Goal: Task Accomplishment & Management: Use online tool/utility

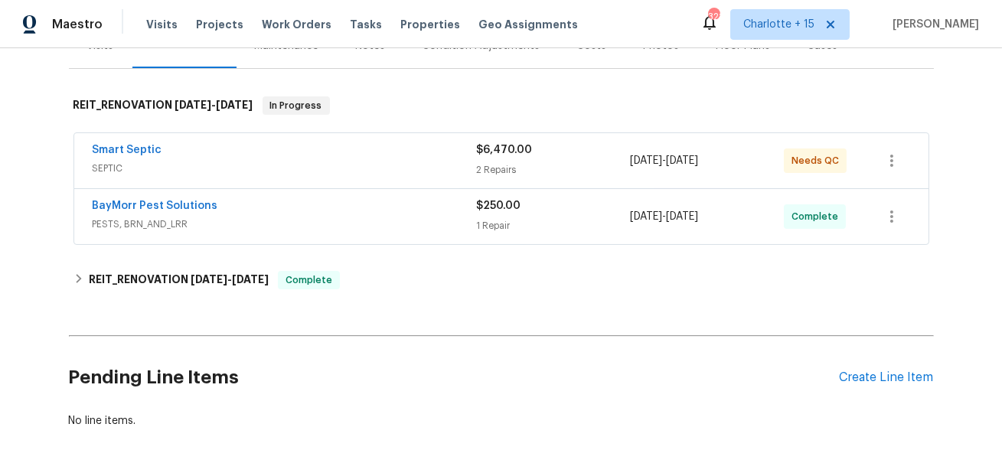
scroll to position [137, 0]
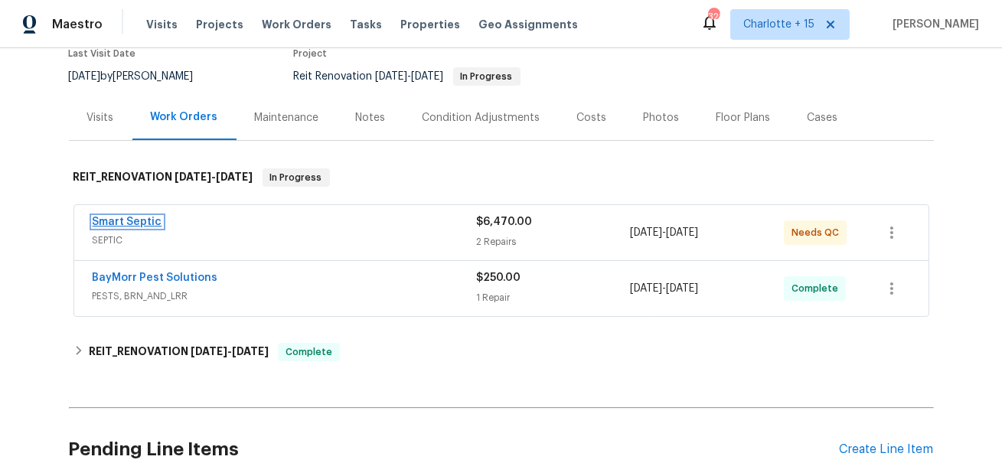
click at [132, 219] on link "Smart Septic" at bounding box center [128, 222] width 70 height 11
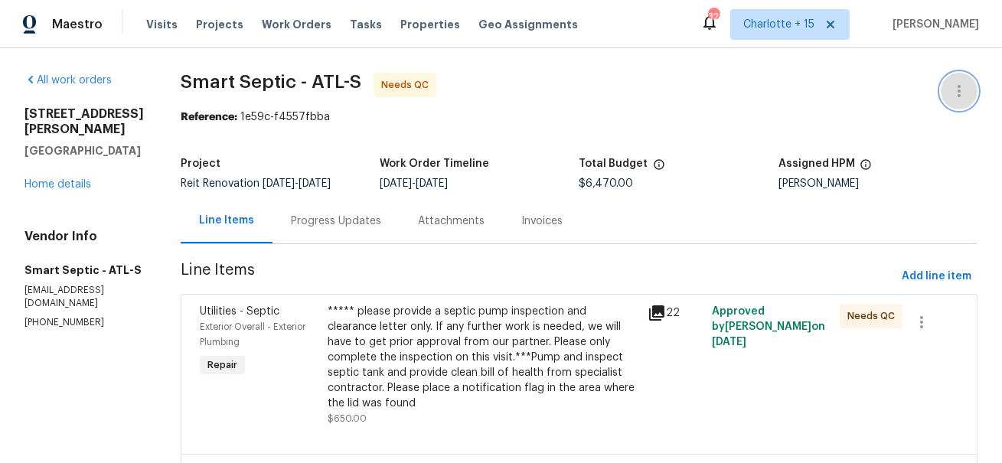
click at [952, 93] on icon "button" at bounding box center [959, 91] width 18 height 18
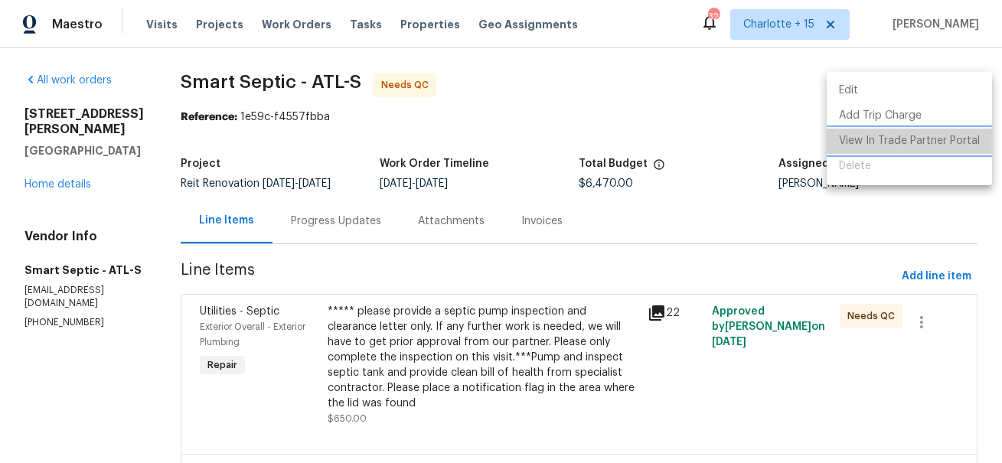
click at [921, 141] on li "View In Trade Partner Portal" at bounding box center [909, 141] width 165 height 25
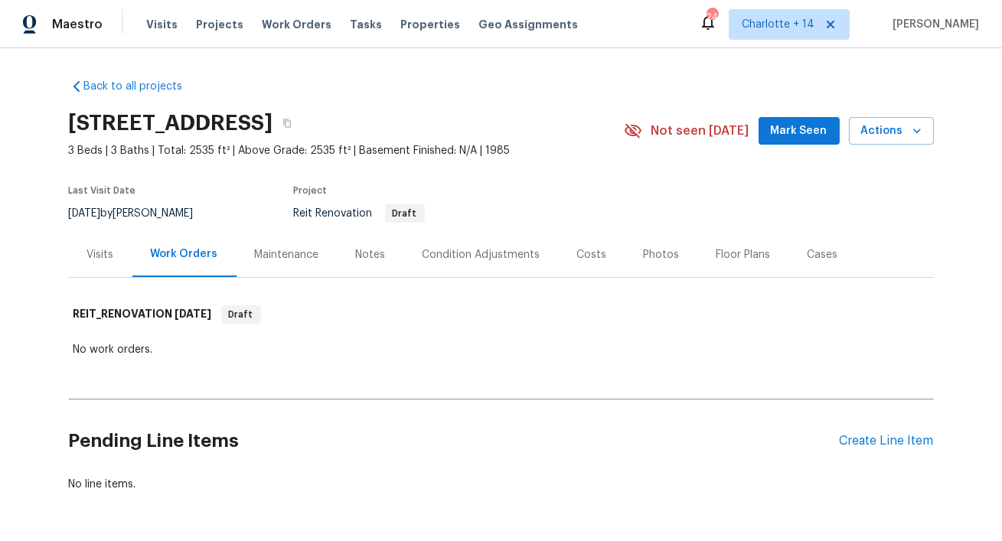
scroll to position [54, 0]
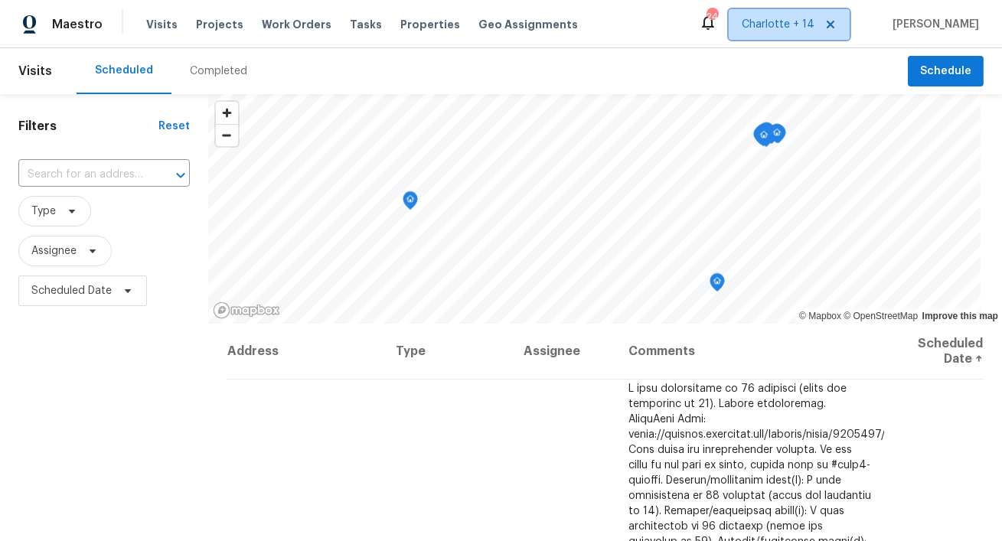
click at [834, 27] on icon at bounding box center [831, 25] width 8 height 8
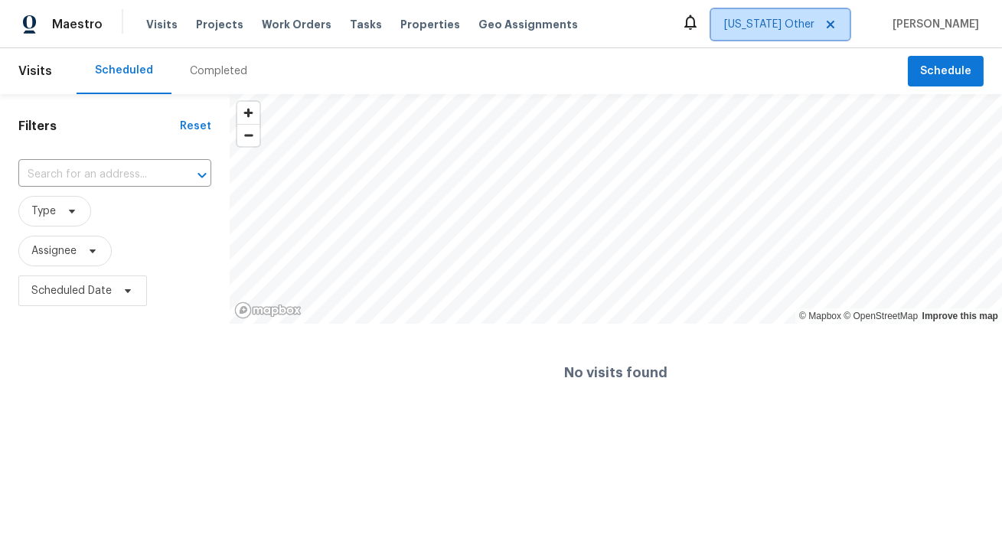
click at [814, 27] on span "Alabama Other" at bounding box center [769, 24] width 90 height 15
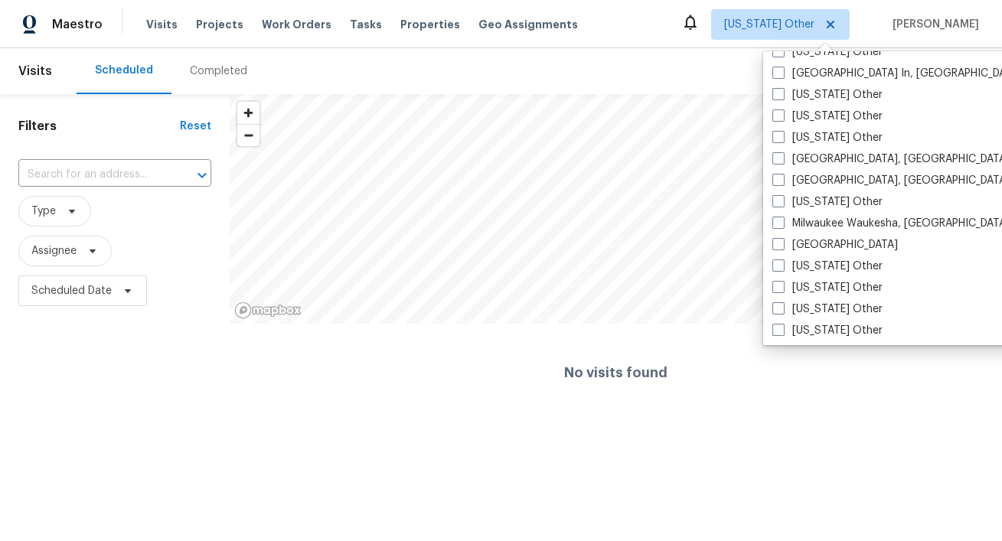
scroll to position [1136, 0]
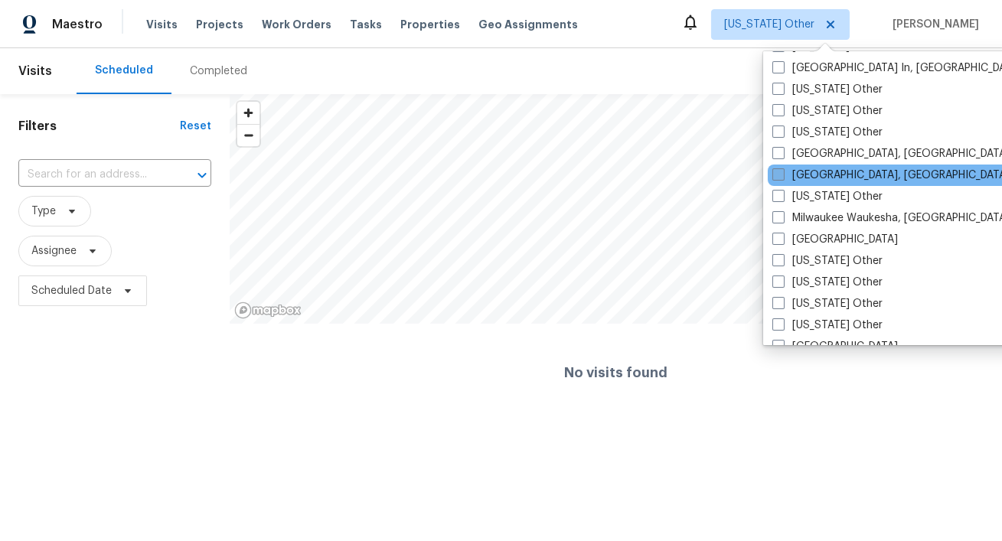
click at [827, 175] on label "Miami, FL" at bounding box center [890, 175] width 237 height 15
click at [782, 175] on input "Miami, FL" at bounding box center [777, 173] width 10 height 10
checkbox input "true"
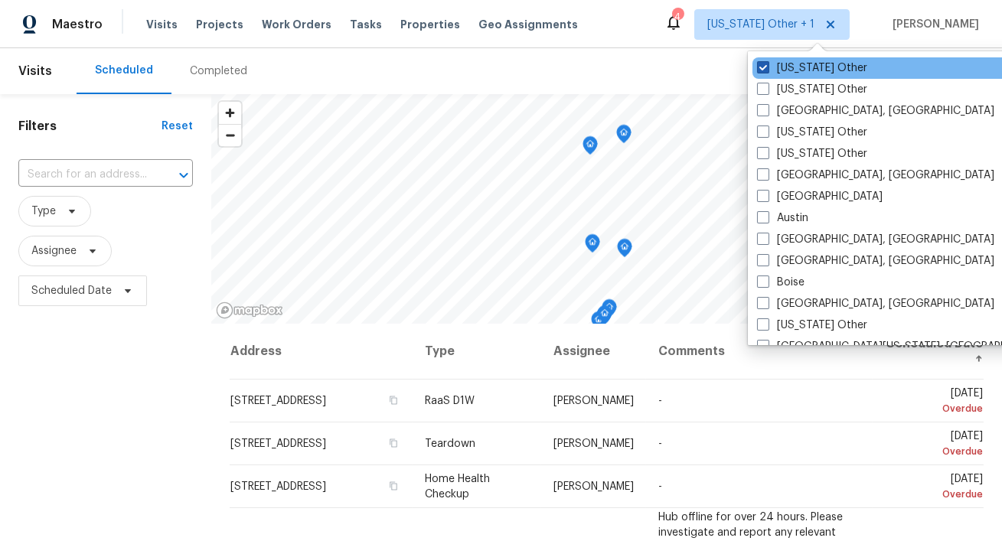
click at [801, 70] on label "Alabama Other" at bounding box center [812, 67] width 110 height 15
click at [767, 70] on input "Alabama Other" at bounding box center [762, 65] width 10 height 10
checkbox input "false"
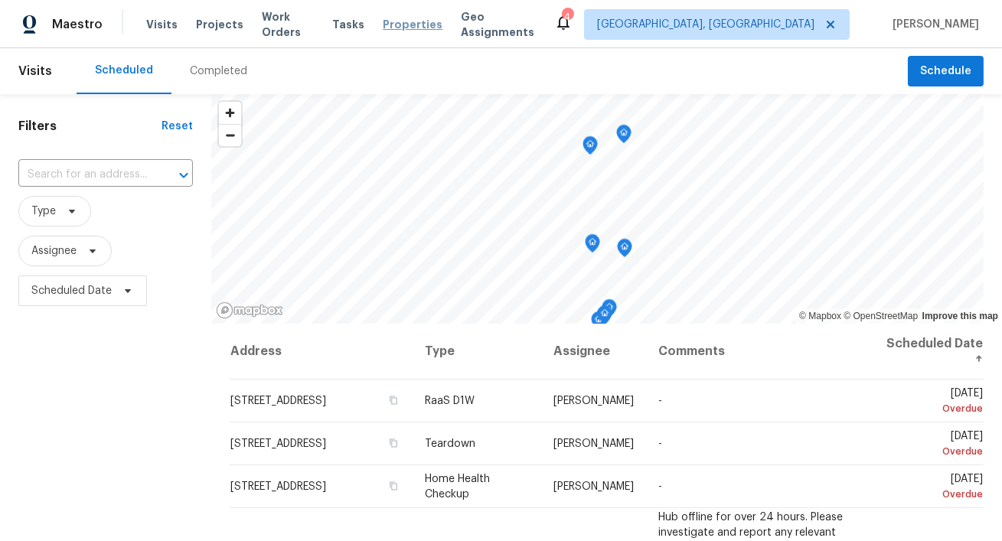
click at [412, 23] on span "Properties" at bounding box center [413, 24] width 60 height 15
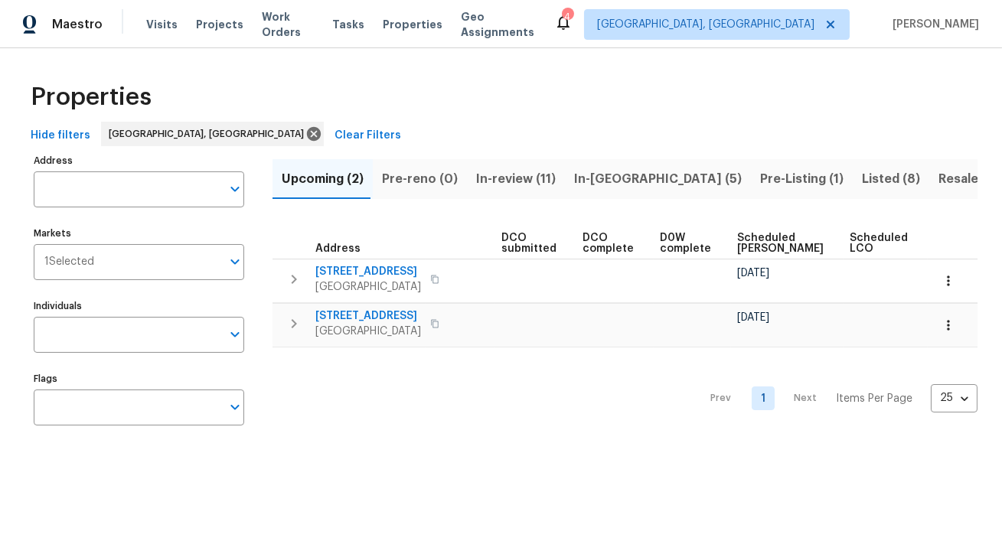
scroll to position [0, 267]
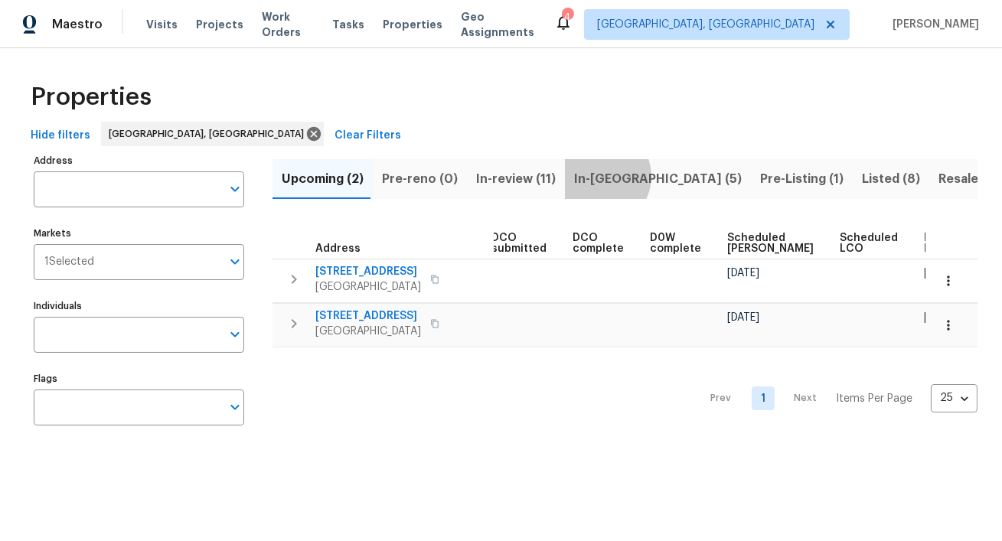
click at [589, 176] on span "In-reno (5)" at bounding box center [658, 178] width 168 height 21
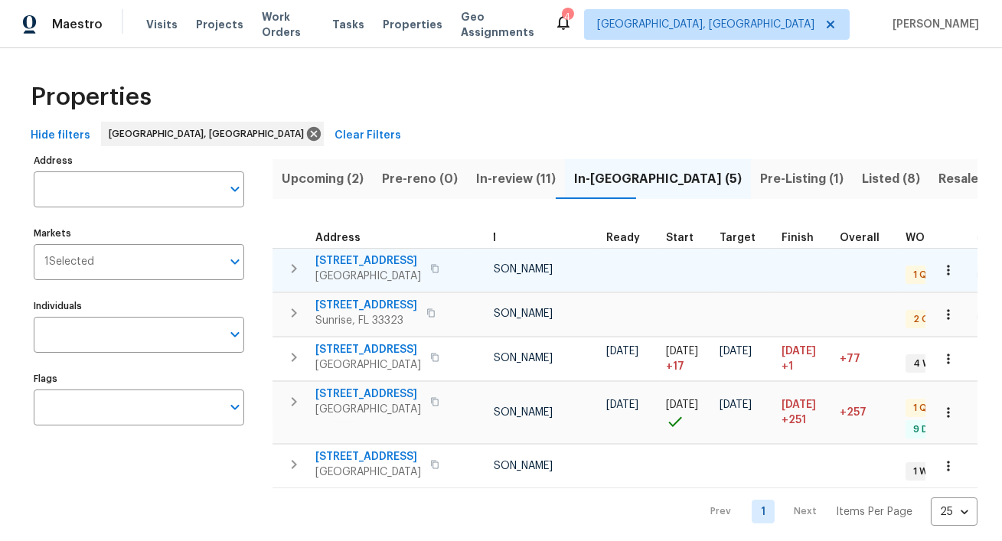
scroll to position [0, 132]
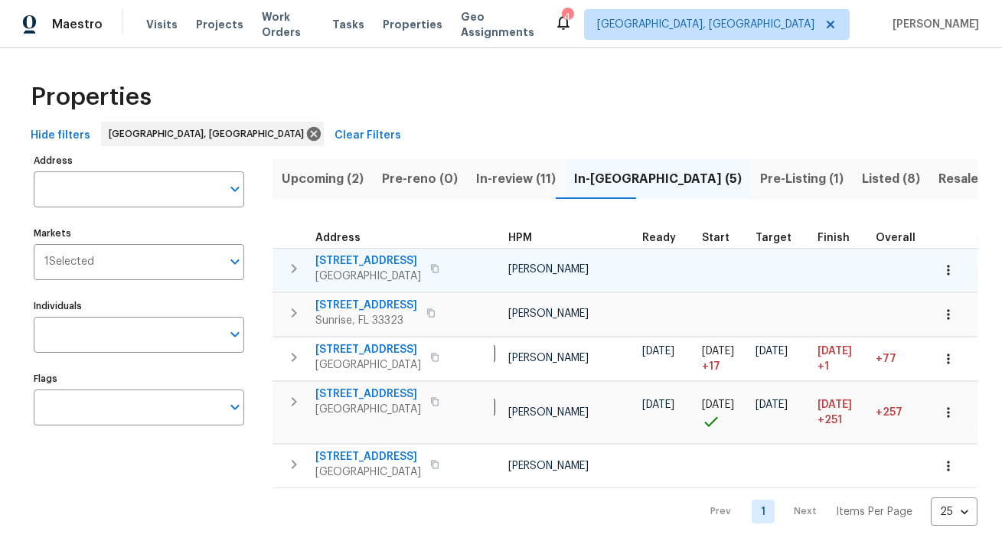
click at [357, 258] on span "7851 Sheridan St" at bounding box center [368, 260] width 106 height 15
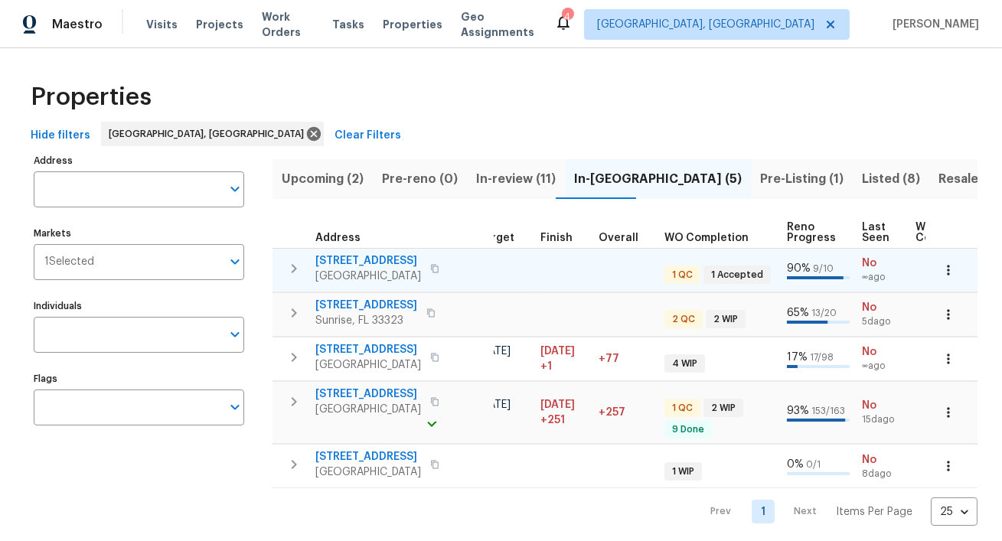
scroll to position [8, 0]
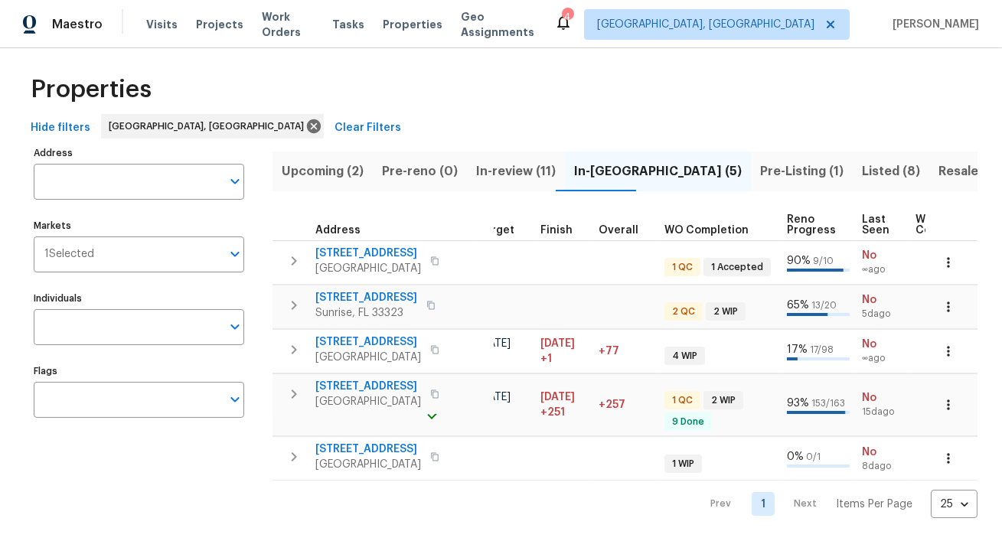
click at [514, 173] on span "In-review (11)" at bounding box center [516, 171] width 80 height 21
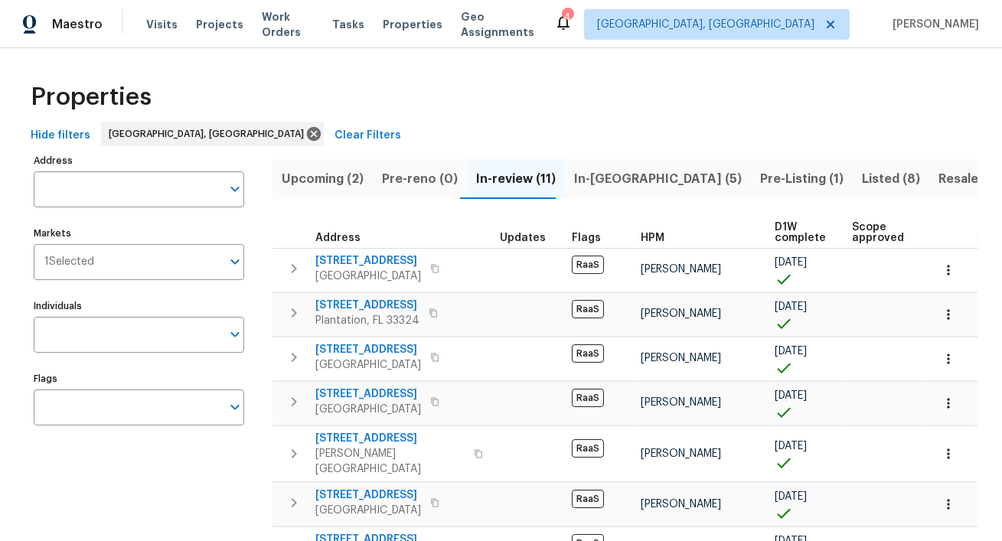
click at [760, 177] on span "Pre-Listing (1)" at bounding box center [801, 178] width 83 height 21
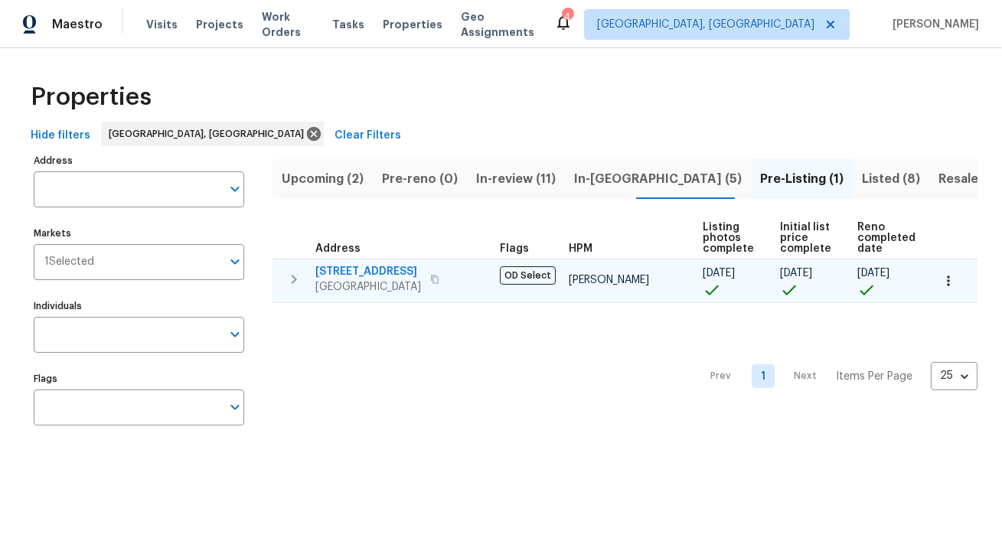
click at [439, 275] on icon "button" at bounding box center [435, 279] width 8 height 8
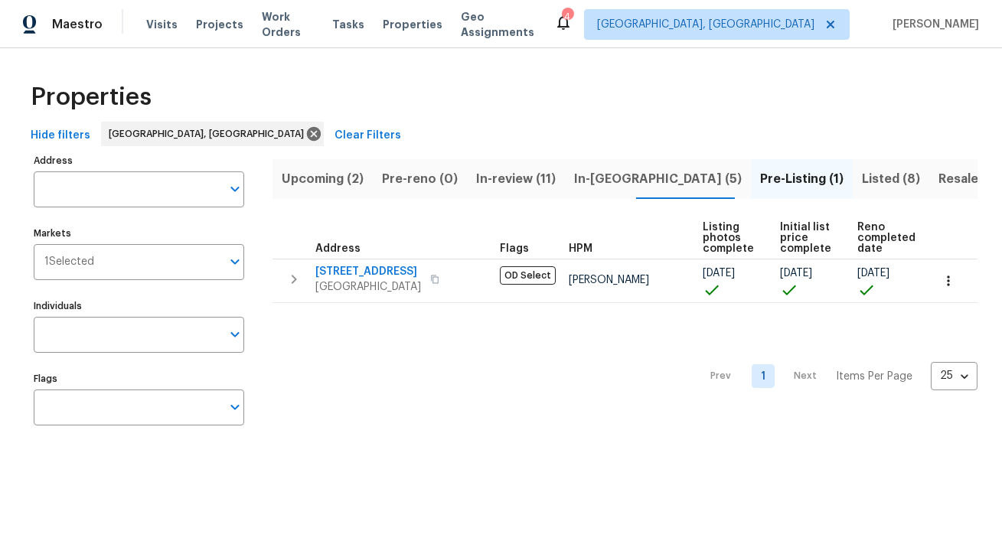
click at [587, 184] on span "In-reno (5)" at bounding box center [658, 178] width 168 height 21
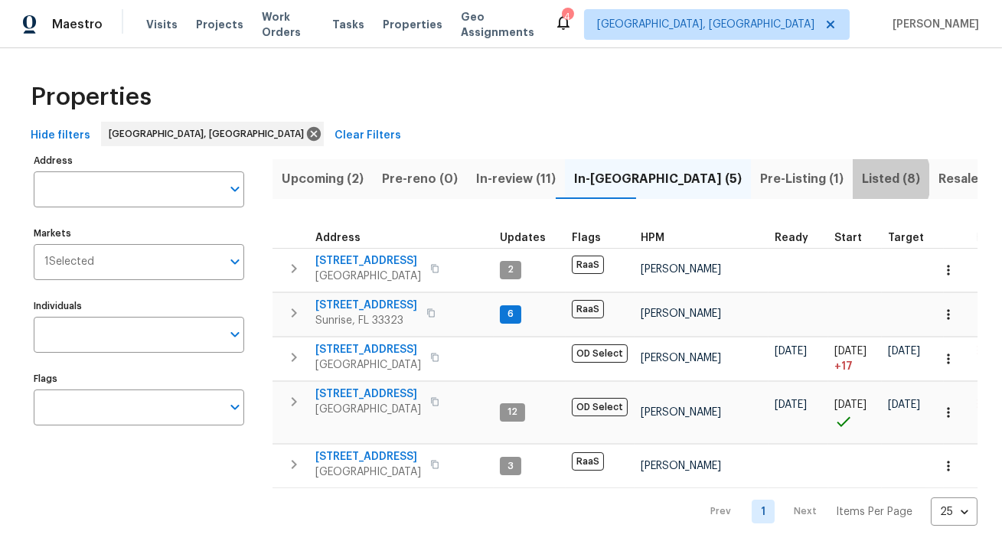
click at [862, 179] on span "Listed (8)" at bounding box center [891, 178] width 58 height 21
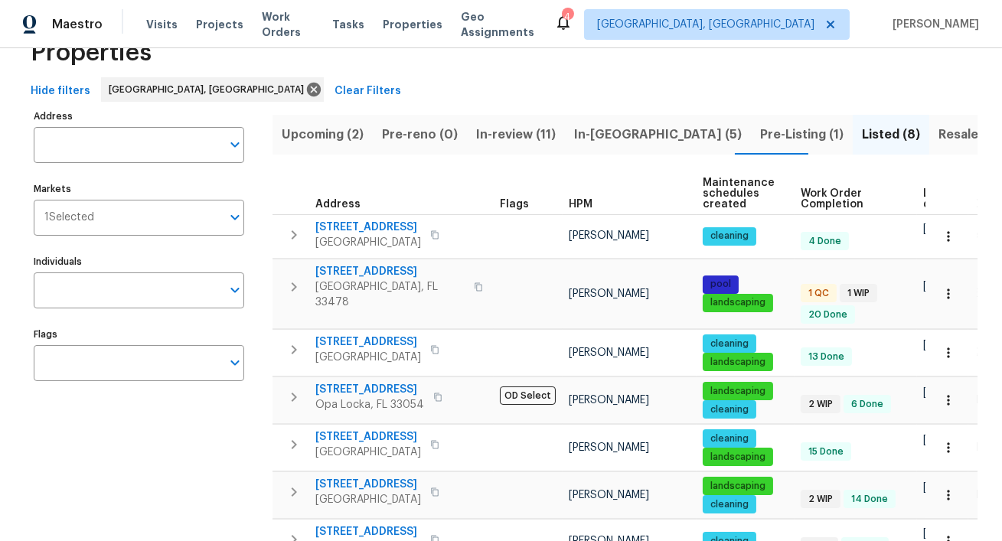
scroll to position [44, 0]
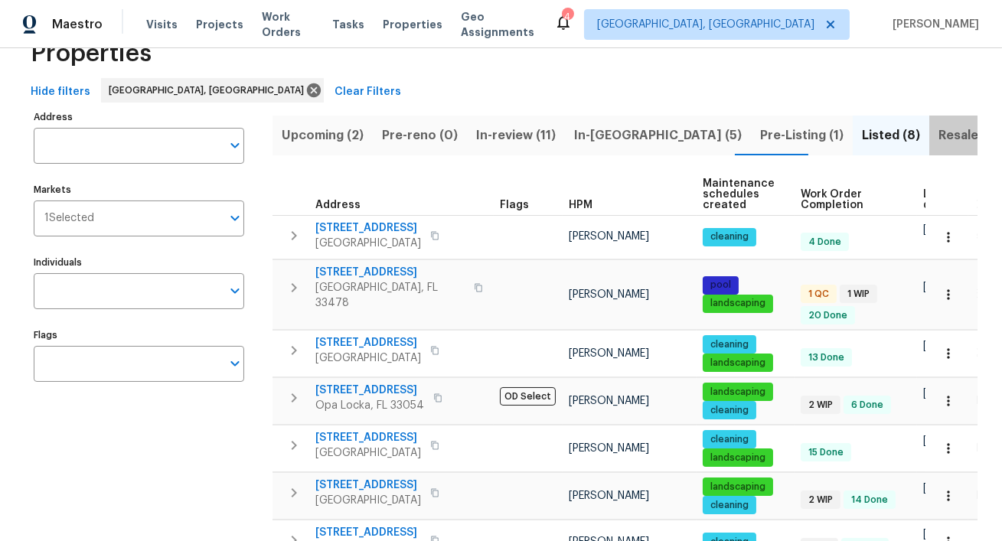
click at [938, 136] on span "Resale (8)" at bounding box center [968, 135] width 60 height 21
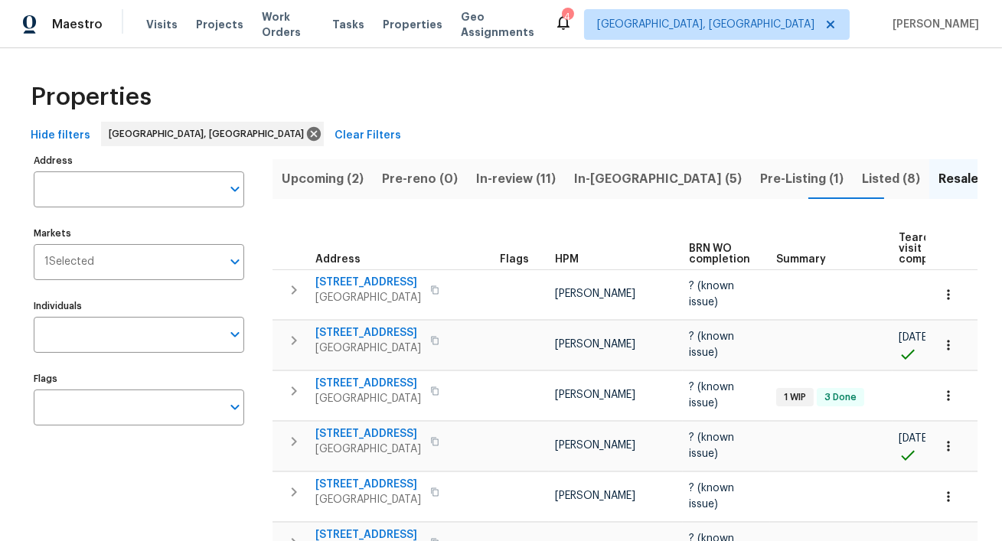
click at [862, 178] on span "Listed (8)" at bounding box center [891, 178] width 58 height 21
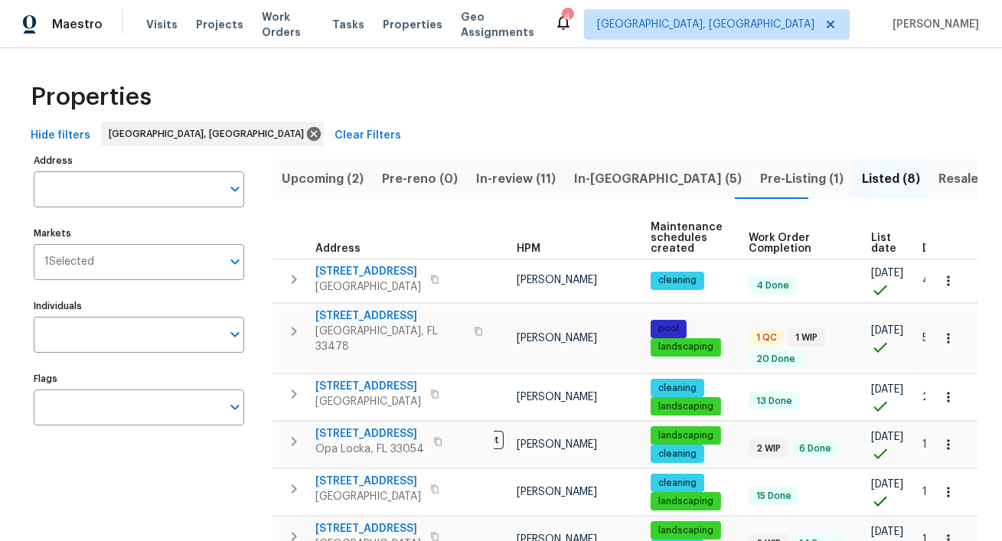
scroll to position [0, 96]
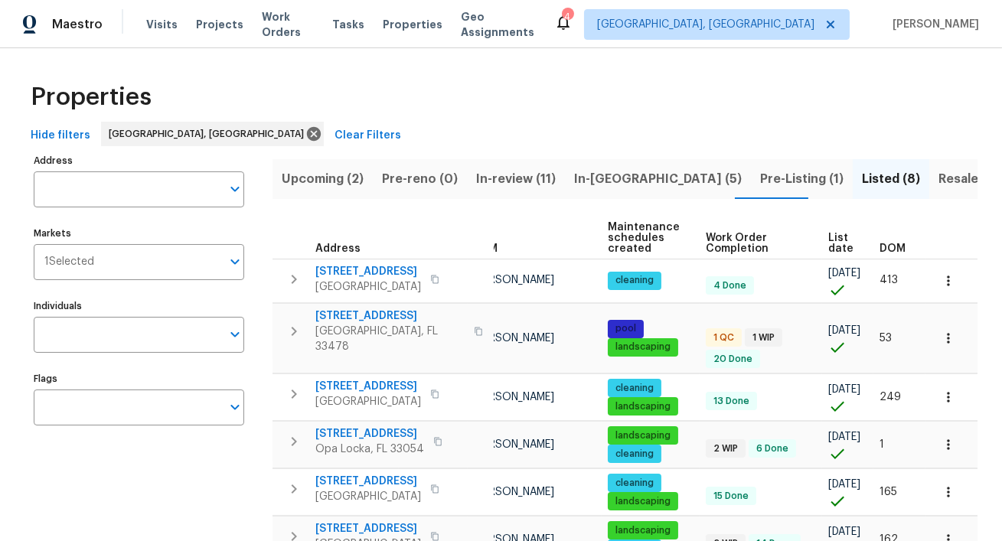
click at [831, 242] on span "List date" at bounding box center [840, 243] width 25 height 21
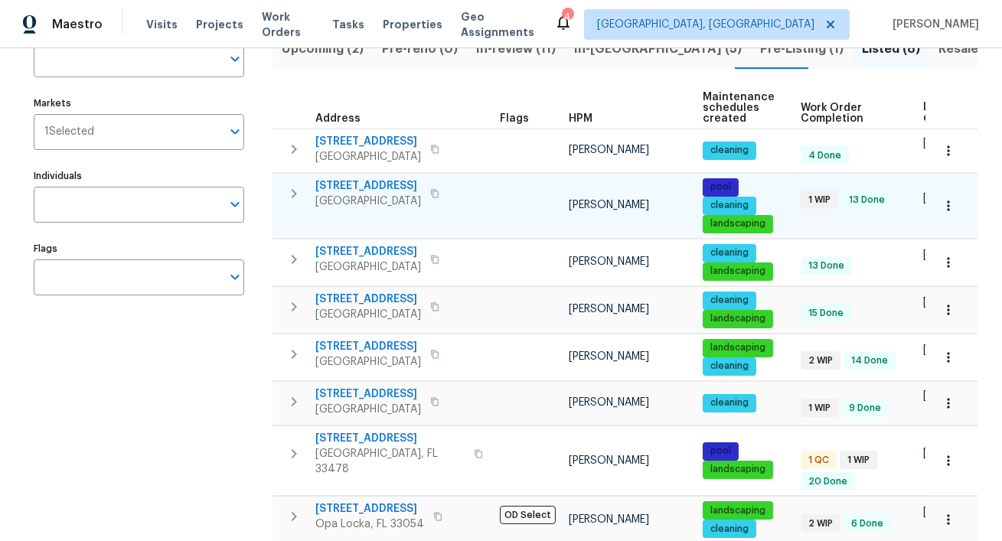
scroll to position [131, 0]
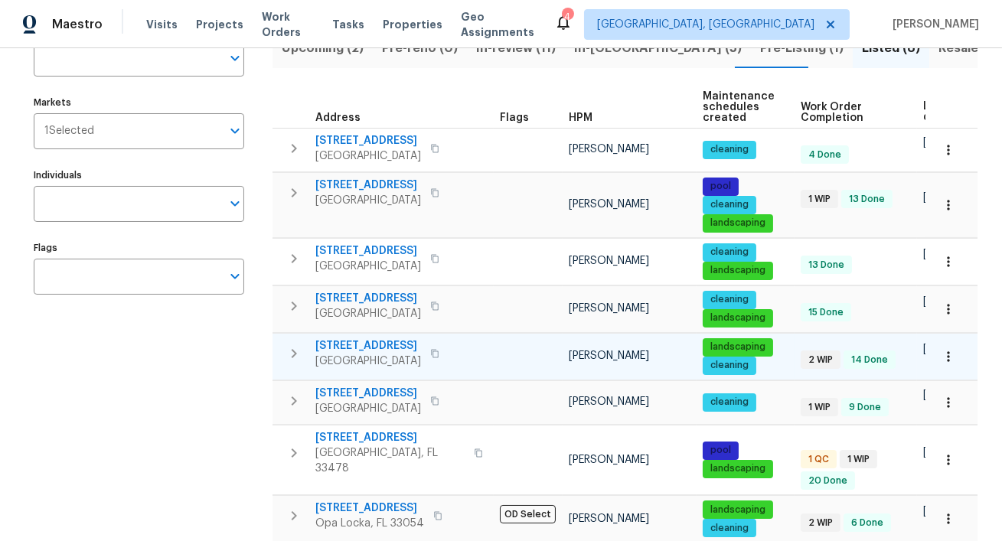
click at [948, 361] on icon "button" at bounding box center [948, 356] width 15 height 15
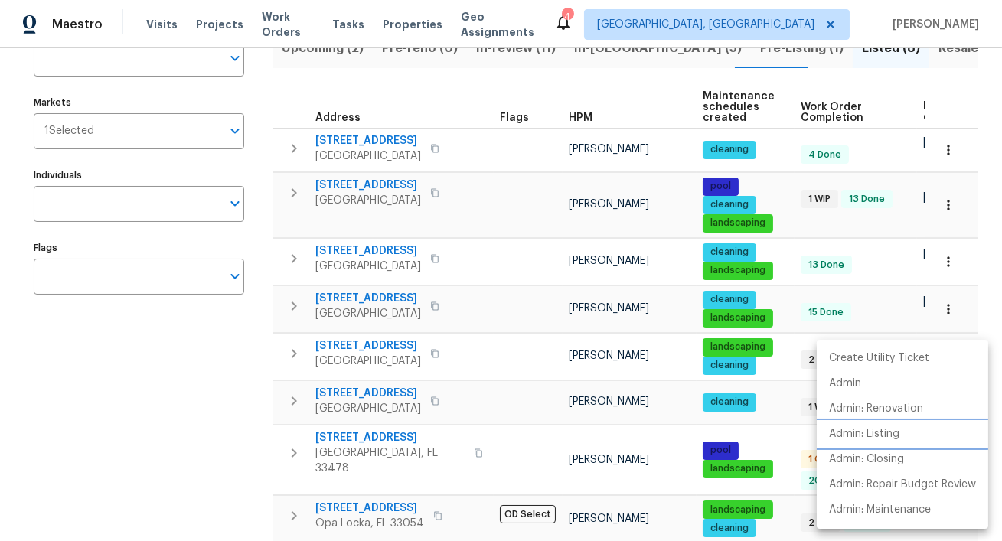
click at [841, 427] on p "Admin: Listing" at bounding box center [864, 434] width 70 height 16
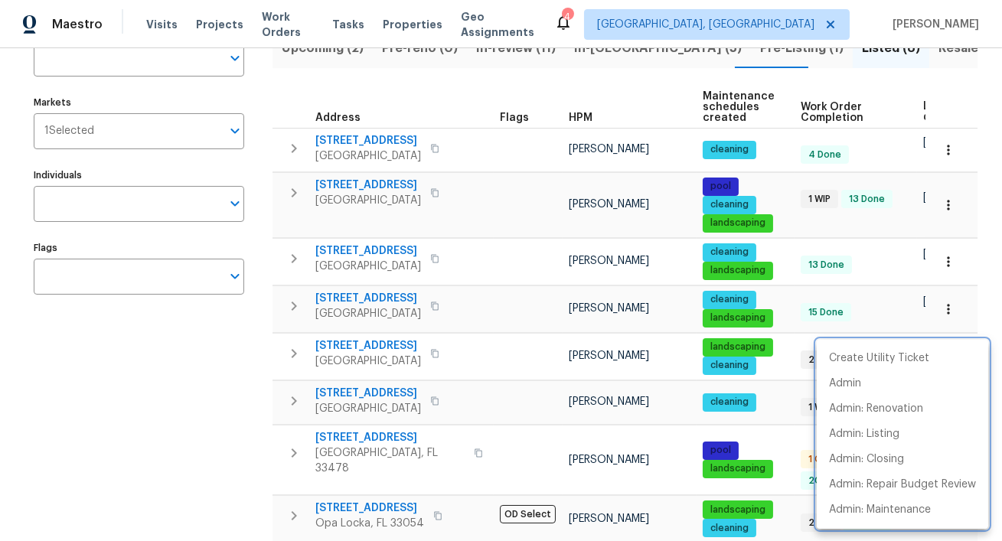
click at [426, 80] on div at bounding box center [501, 270] width 1002 height 541
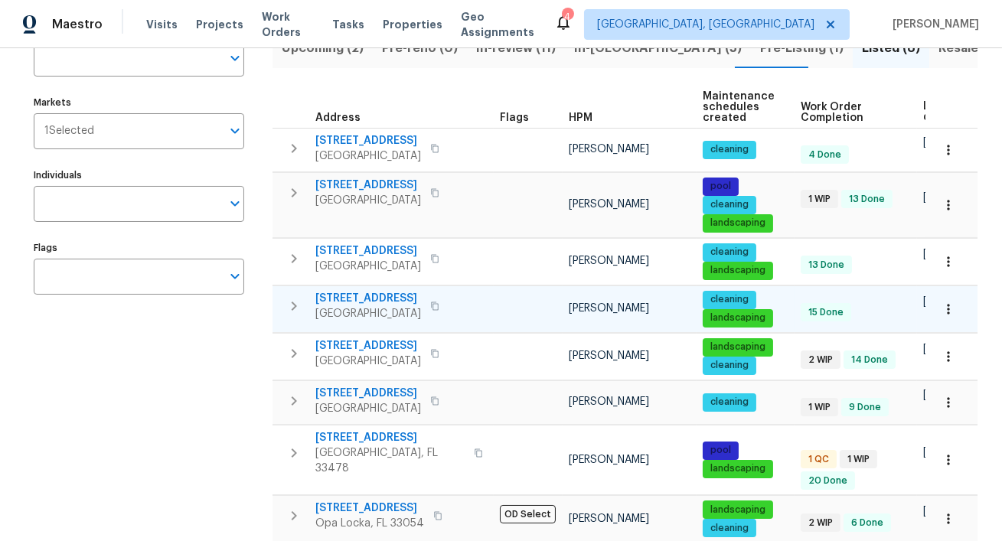
click at [952, 309] on icon "button" at bounding box center [948, 309] width 15 height 15
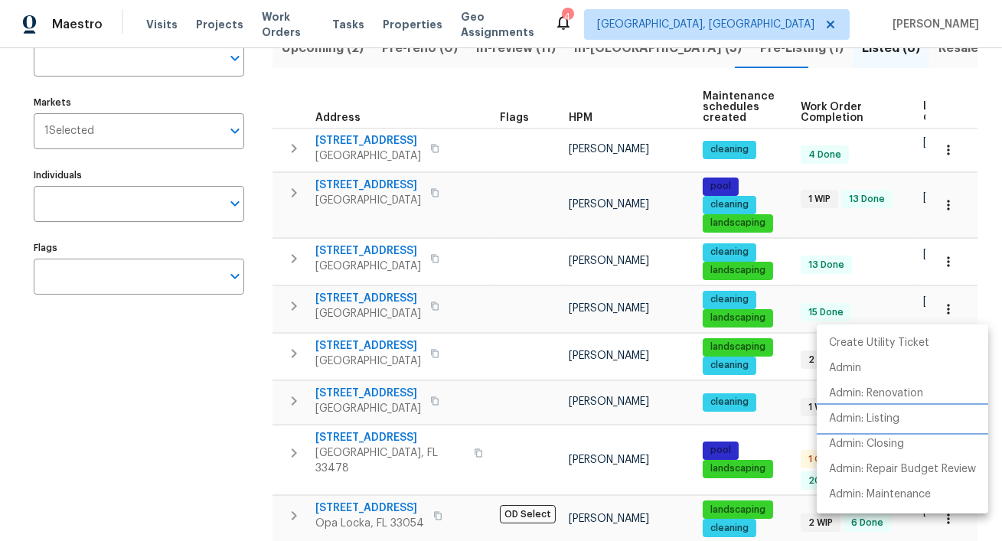
click at [872, 419] on p "Admin: Listing" at bounding box center [864, 419] width 70 height 16
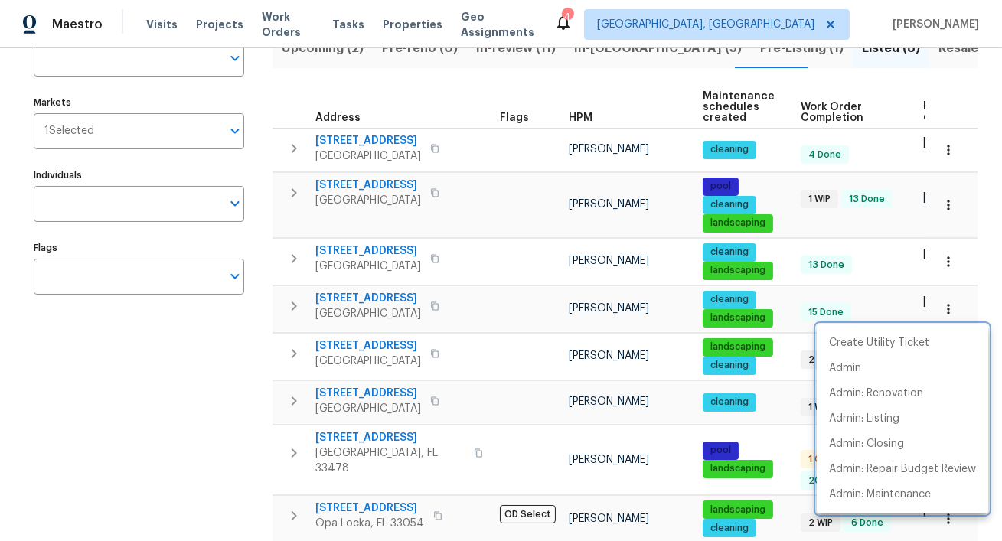
click at [952, 259] on div at bounding box center [501, 270] width 1002 height 541
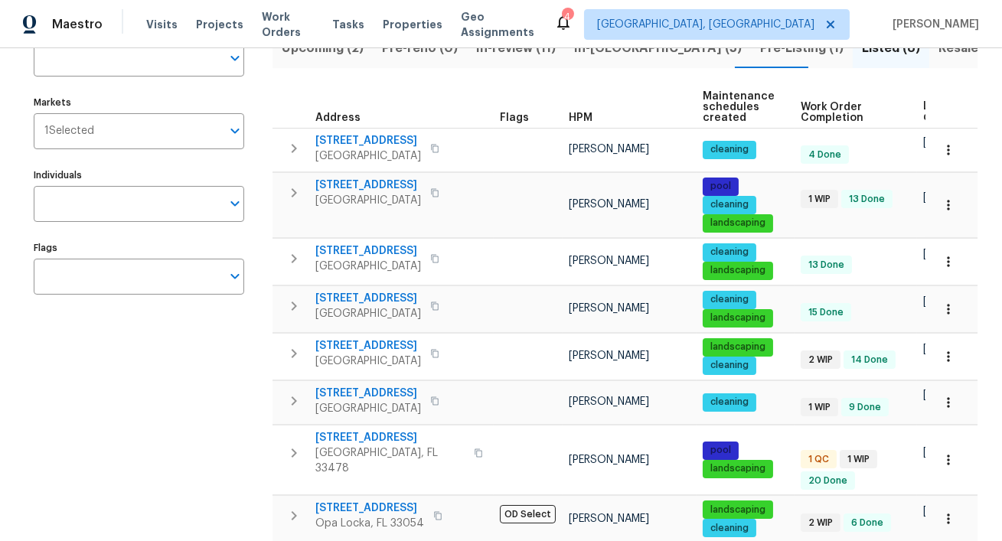
click at [949, 259] on icon "button" at bounding box center [948, 261] width 2 height 10
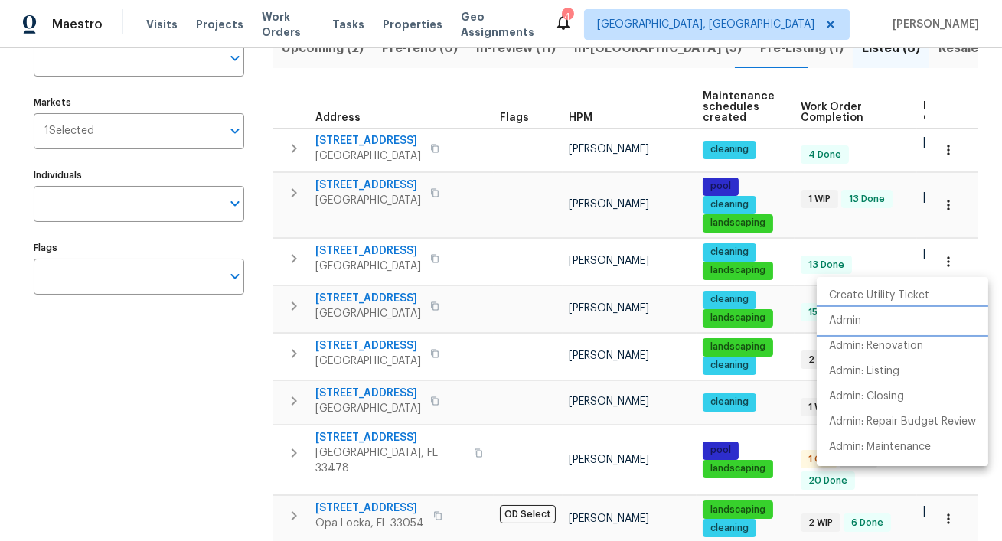
click at [852, 325] on p "Admin" at bounding box center [845, 321] width 32 height 16
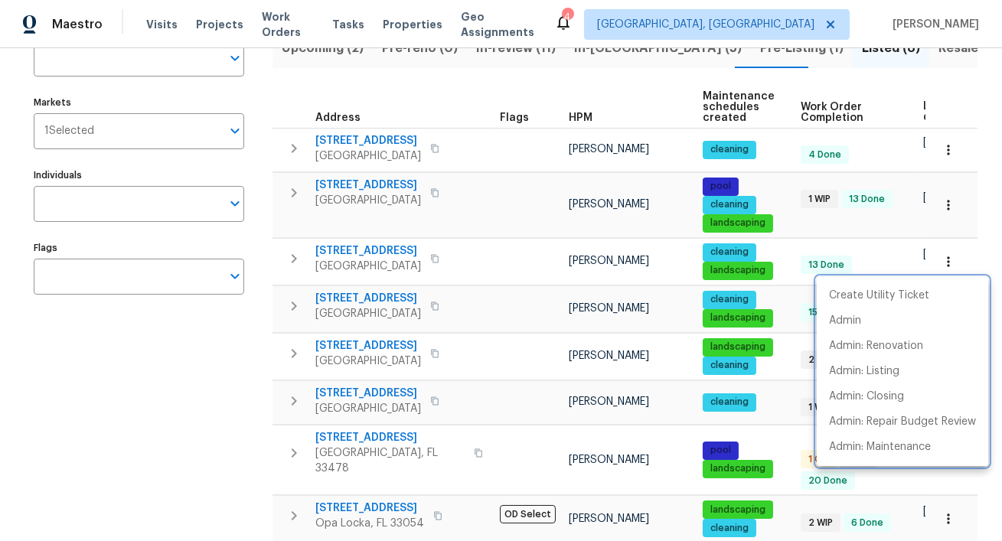
click at [521, 87] on div at bounding box center [501, 270] width 1002 height 541
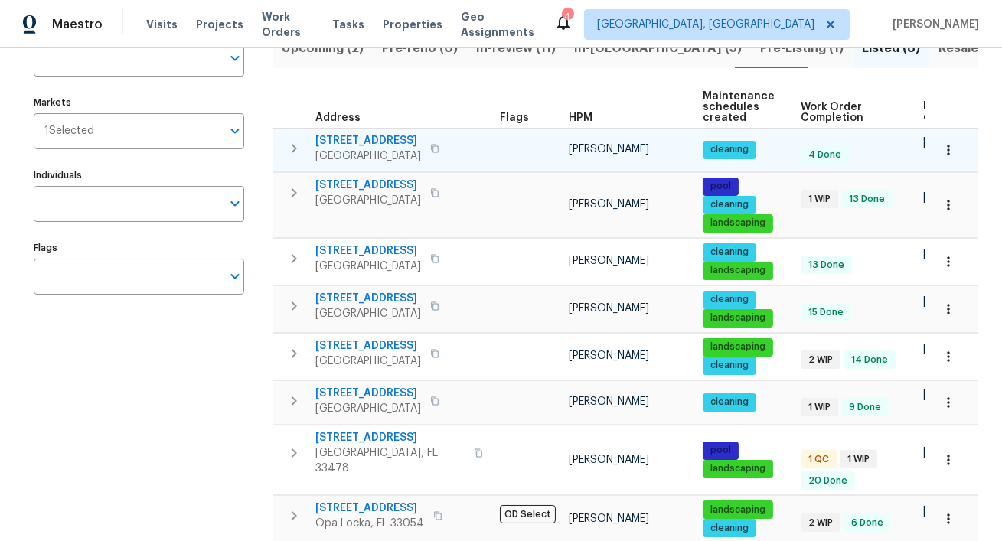
scroll to position [0, 0]
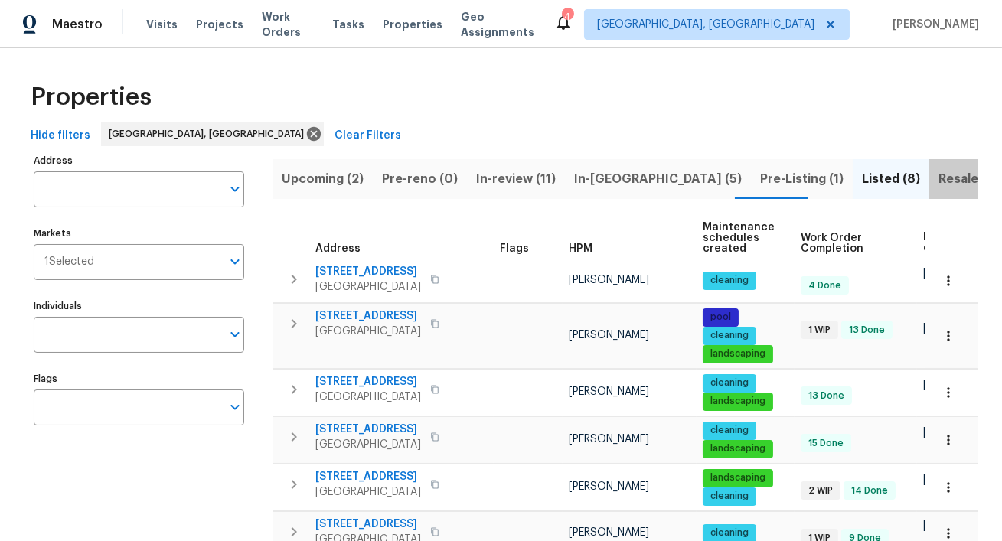
click at [938, 173] on span "Resale (8)" at bounding box center [968, 178] width 60 height 21
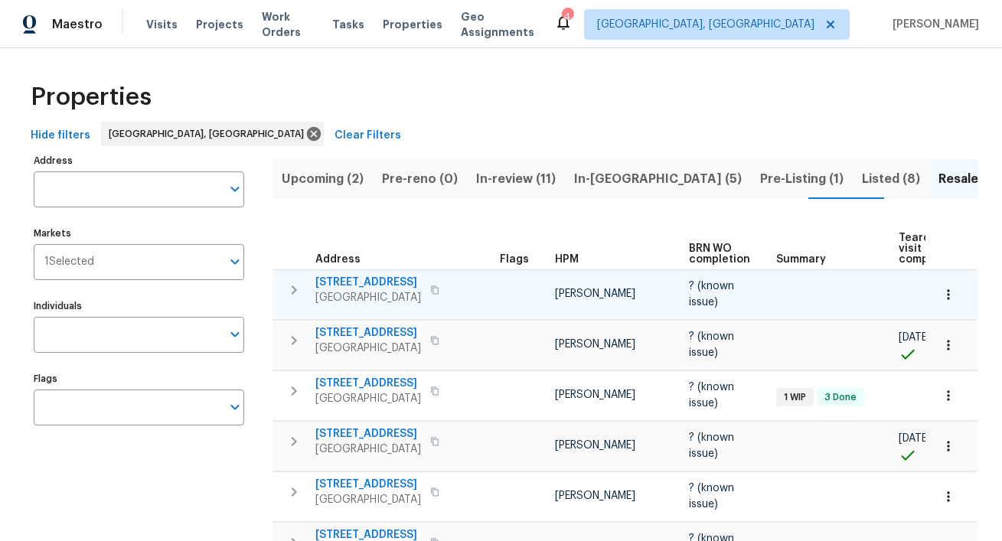
click at [369, 283] on span "11087 NW 46th Dr" at bounding box center [368, 282] width 106 height 15
click at [951, 301] on icon "button" at bounding box center [948, 294] width 15 height 15
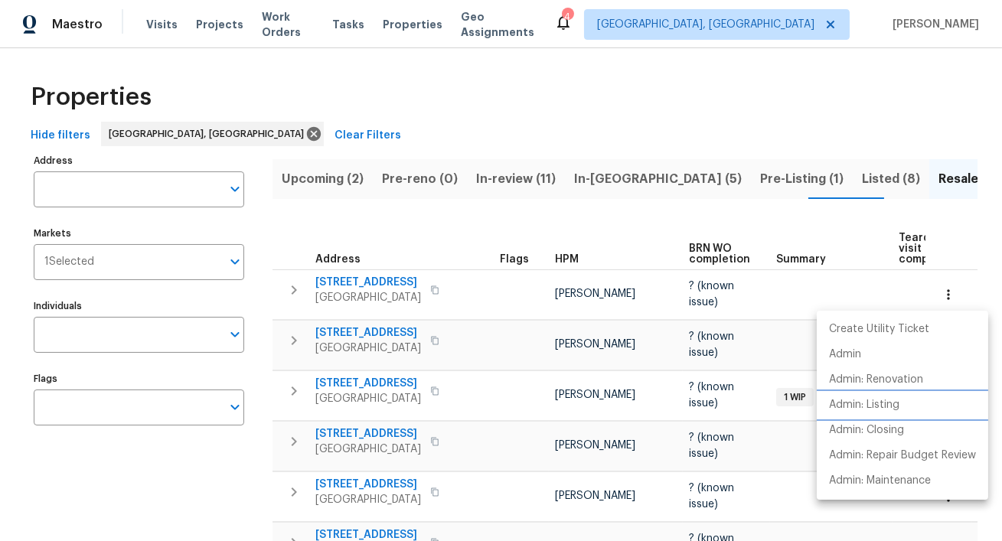
click at [867, 406] on p "Admin: Listing" at bounding box center [864, 405] width 70 height 16
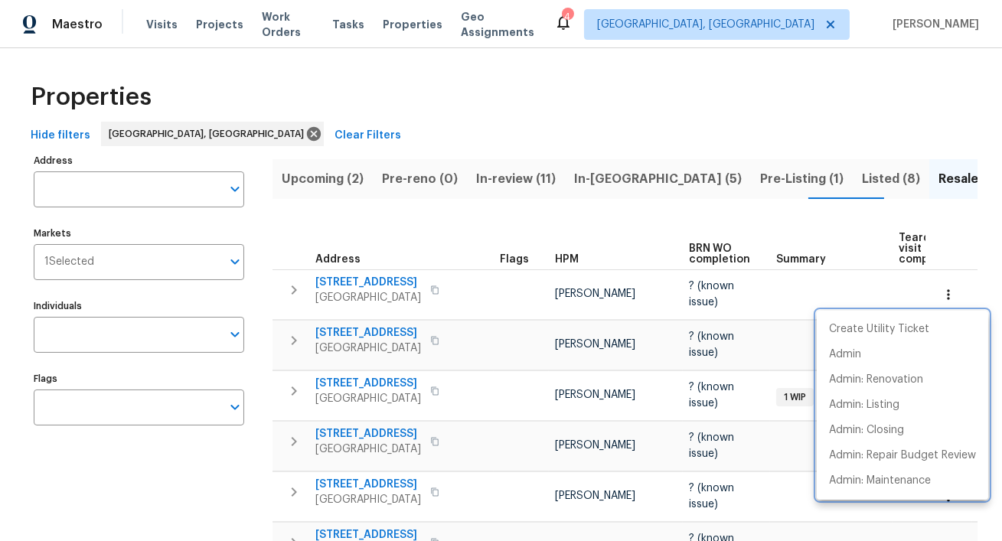
click at [519, 217] on div at bounding box center [501, 270] width 1002 height 541
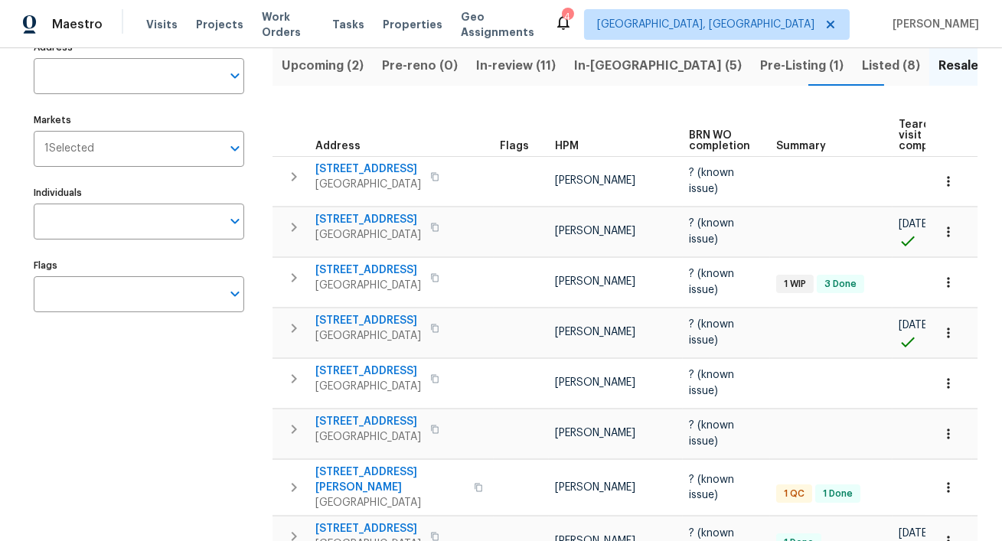
scroll to position [134, 0]
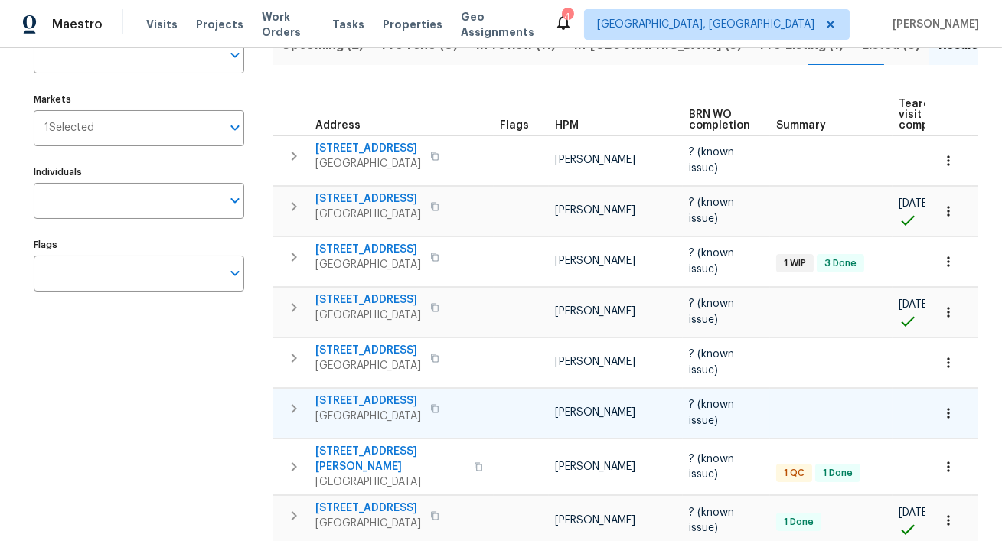
click at [949, 419] on icon "button" at bounding box center [948, 413] width 15 height 15
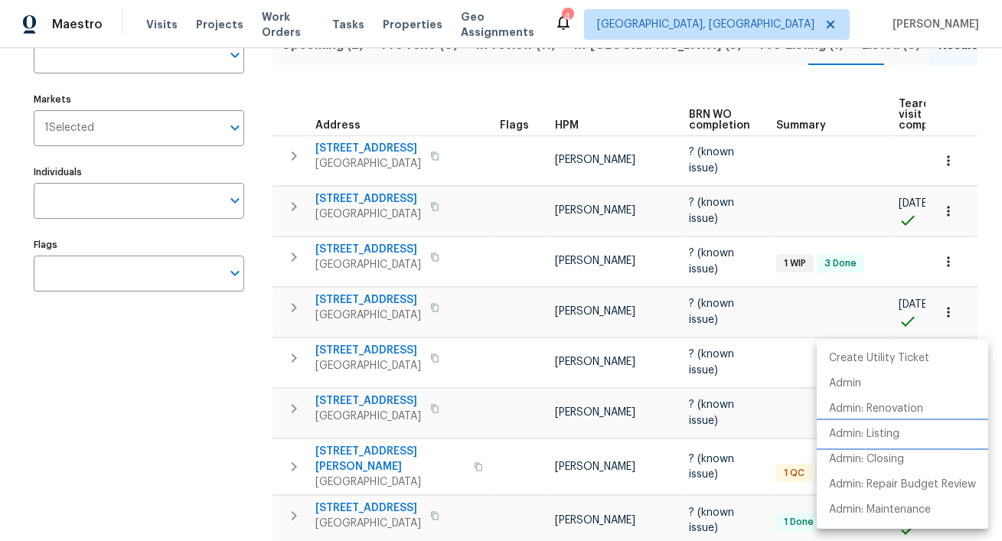
click at [883, 431] on p "Admin: Listing" at bounding box center [864, 434] width 70 height 16
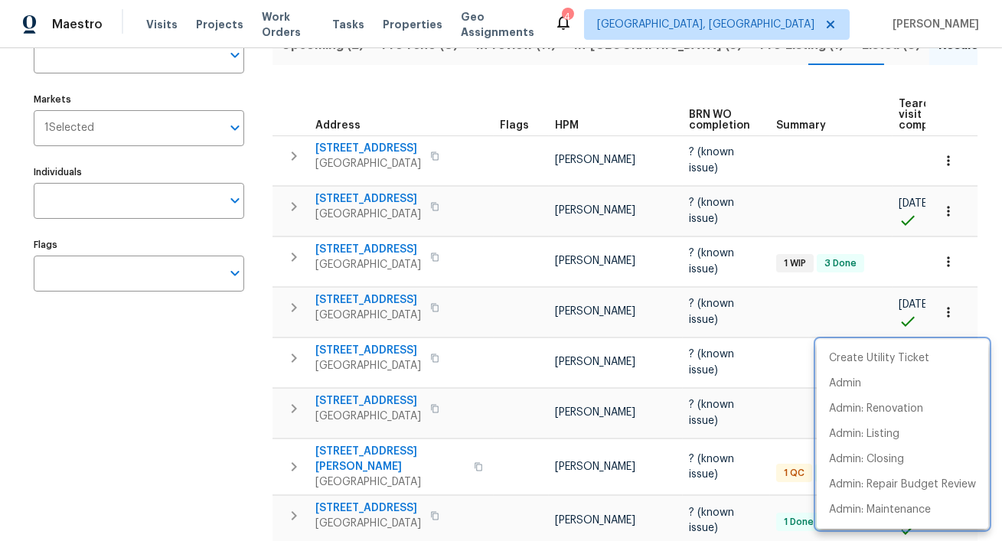
click at [527, 98] on div at bounding box center [501, 270] width 1002 height 541
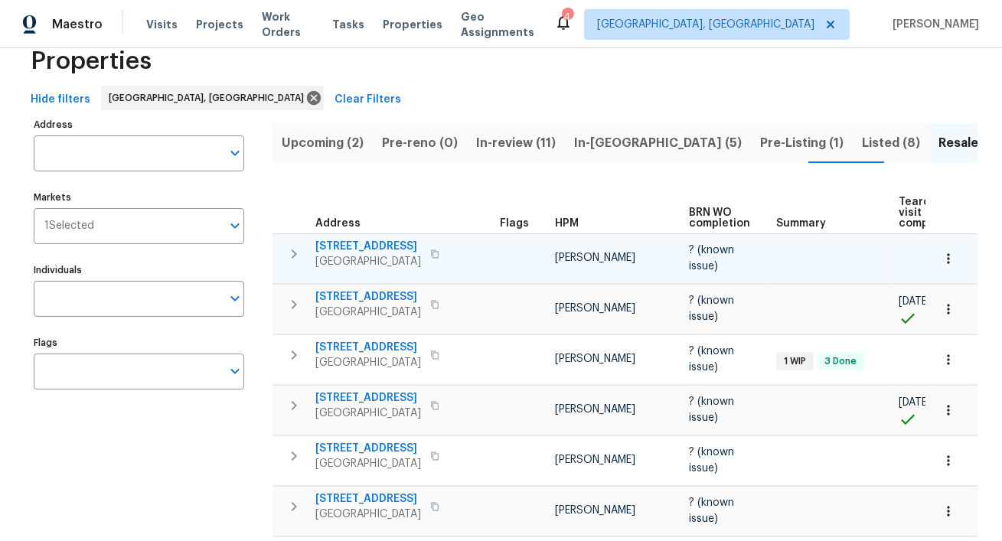
scroll to position [16, 0]
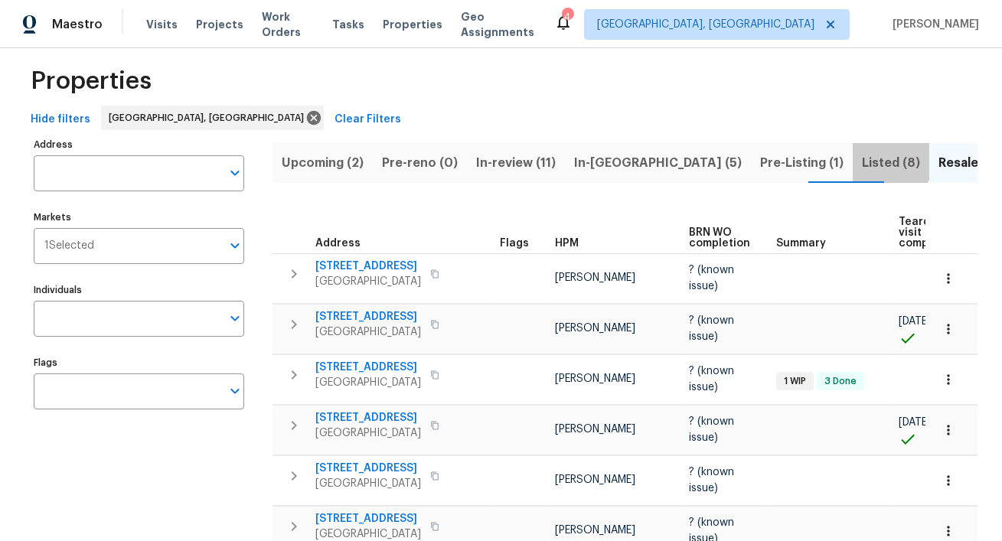
click at [862, 156] on span "Listed (8)" at bounding box center [891, 162] width 58 height 21
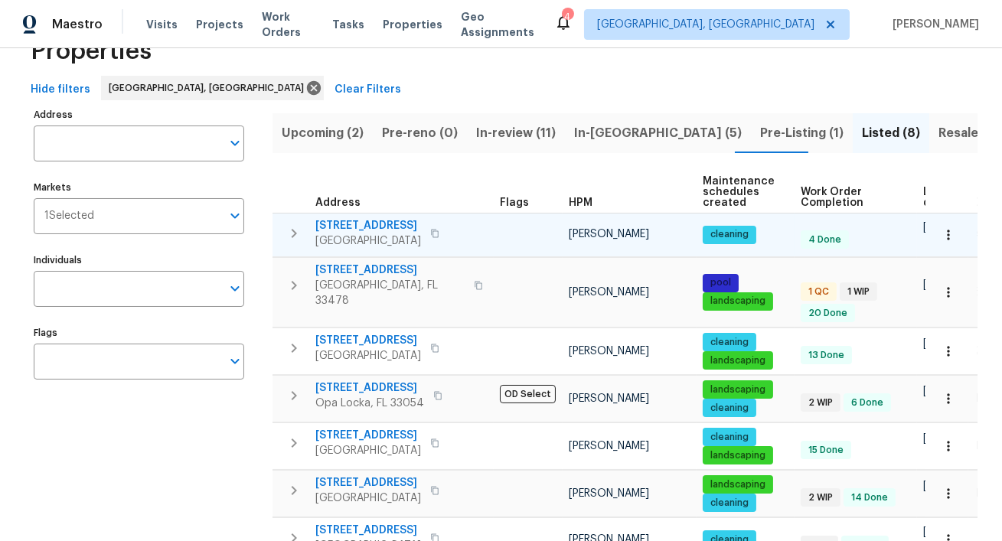
scroll to position [47, 0]
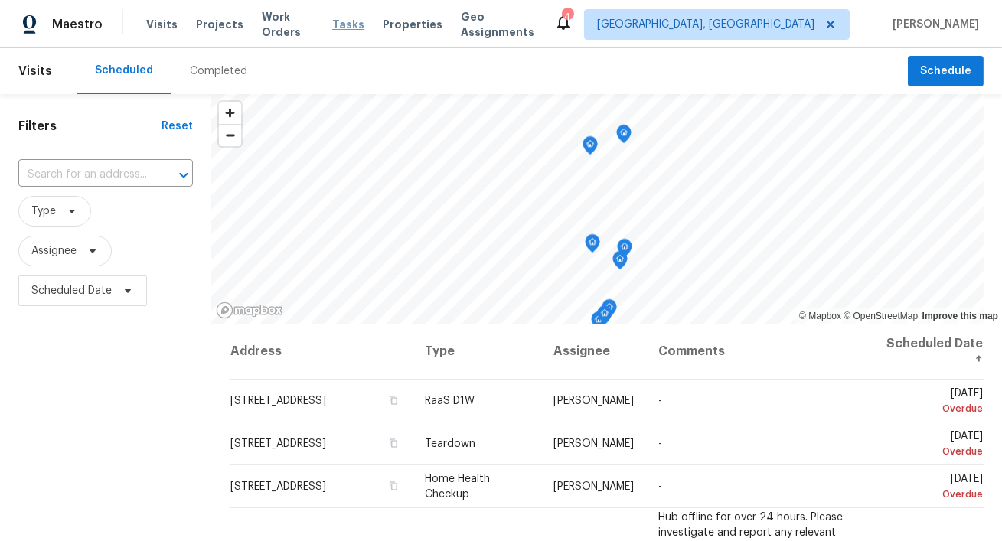
click at [351, 21] on span "Tasks" at bounding box center [348, 24] width 32 height 11
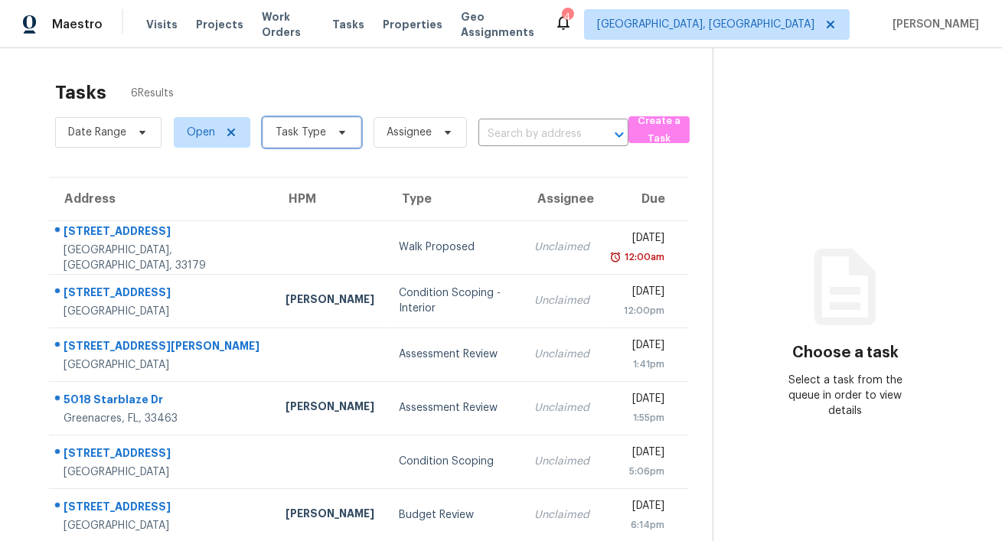
click at [328, 141] on span "Task Type" at bounding box center [312, 132] width 99 height 31
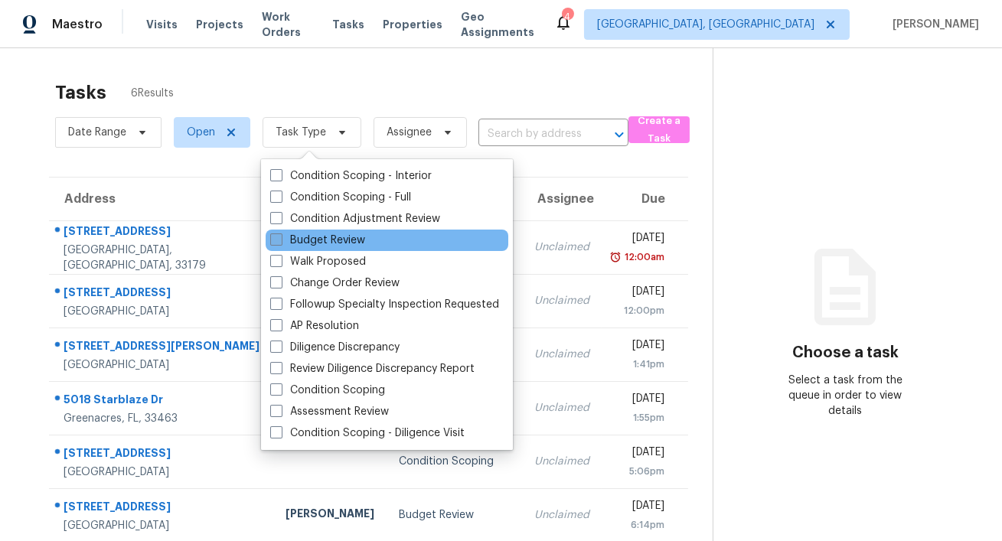
click at [325, 241] on label "Budget Review" at bounding box center [317, 240] width 95 height 15
click at [280, 241] on input "Budget Review" at bounding box center [275, 238] width 10 height 10
checkbox input "true"
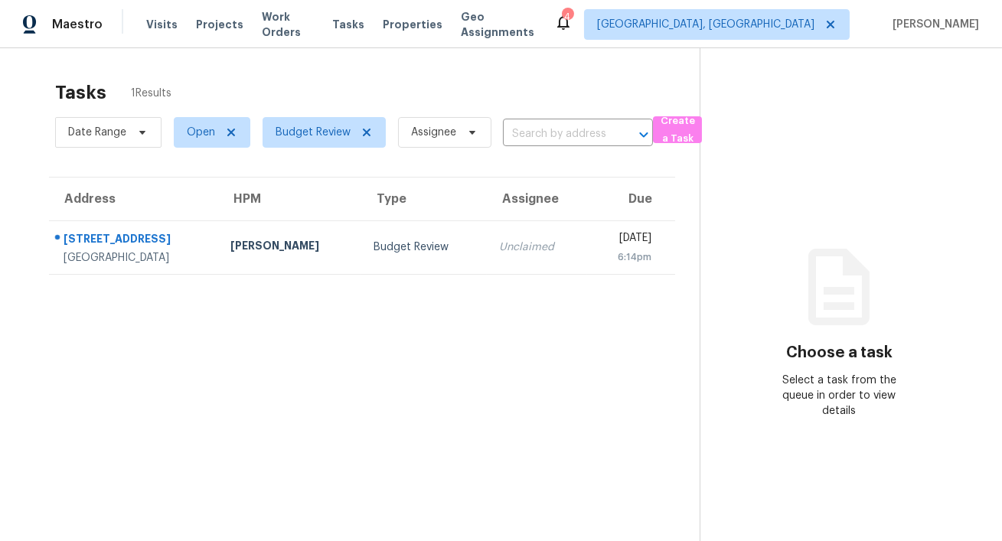
click at [497, 54] on div "Tasks 1 Results Date Range Open Budget Review Assignee ​ Create a Task Address …" at bounding box center [501, 318] width 1002 height 541
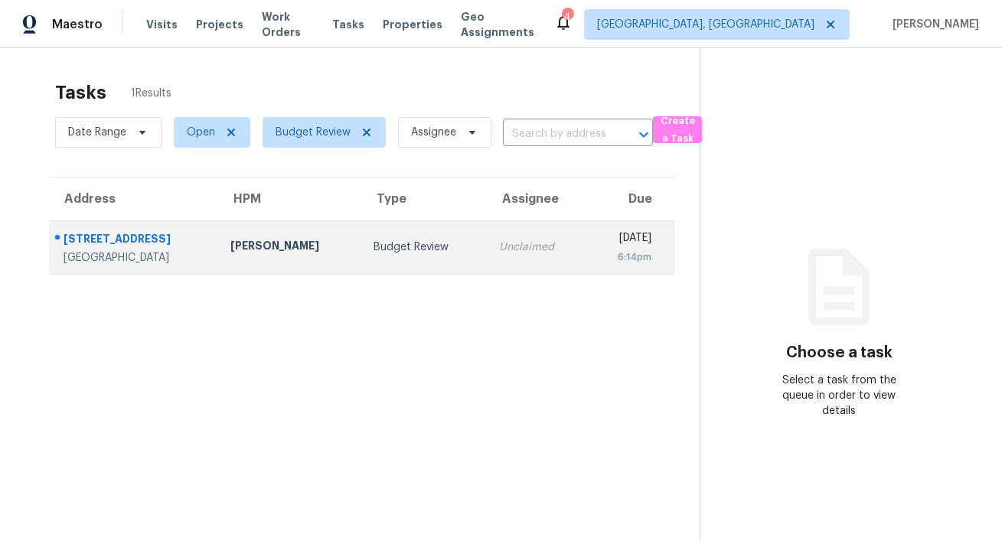
click at [154, 241] on div "[STREET_ADDRESS]" at bounding box center [135, 240] width 142 height 19
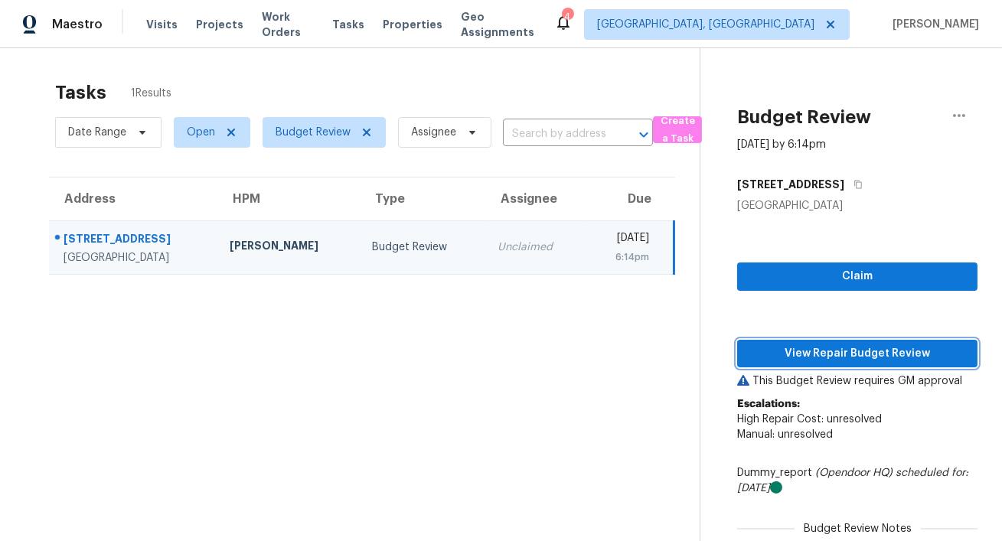
click at [769, 358] on span "View Repair Budget Review" at bounding box center [857, 353] width 216 height 19
